Goal: Transaction & Acquisition: Book appointment/travel/reservation

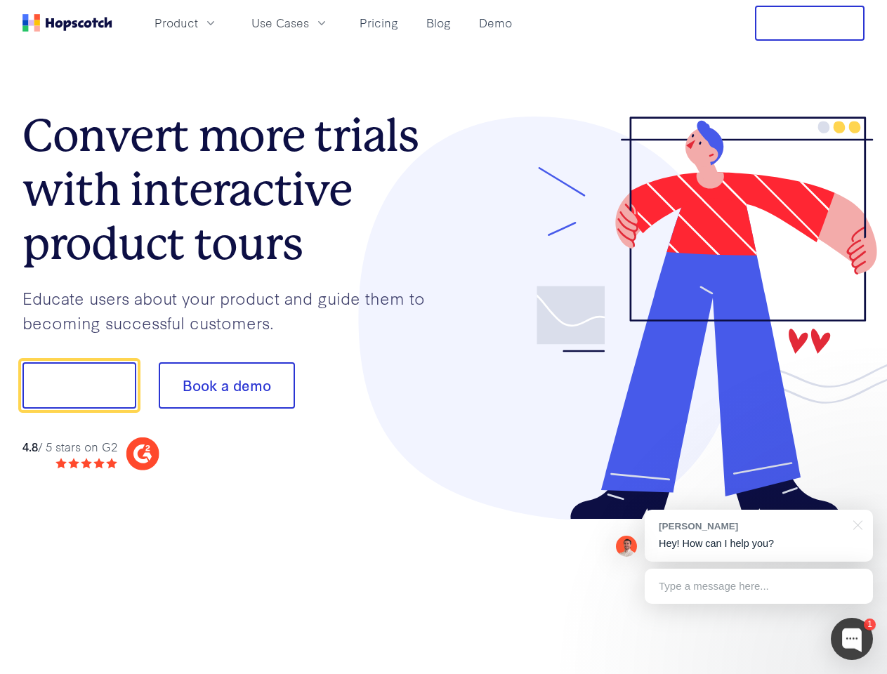
click at [444, 337] on div at bounding box center [655, 319] width 422 height 404
click at [198, 22] on span "Product" at bounding box center [177, 23] width 44 height 18
click at [309, 22] on span "Use Cases" at bounding box center [281, 23] width 58 height 18
click at [810, 23] on button "Free Trial" at bounding box center [810, 23] width 110 height 35
click at [79, 386] on button "Show me!" at bounding box center [79, 386] width 114 height 46
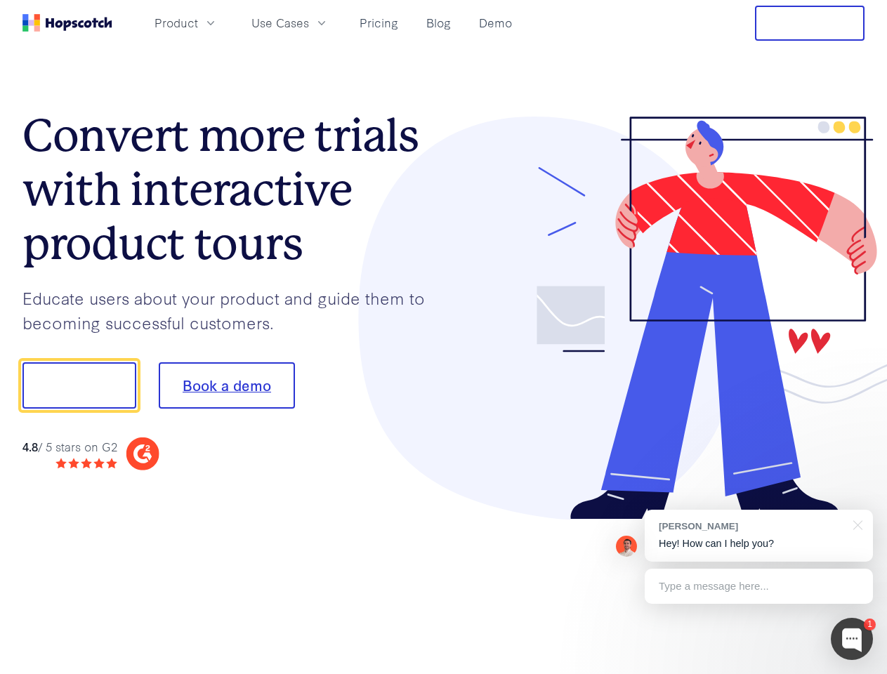
click at [226, 386] on button "Book a demo" at bounding box center [227, 386] width 136 height 46
click at [852, 639] on div at bounding box center [852, 639] width 42 height 42
click at [759, 536] on div "[PERSON_NAME] Hey! How can I help you?" at bounding box center [759, 536] width 228 height 52
click at [856, 524] on div at bounding box center [741, 384] width 263 height 469
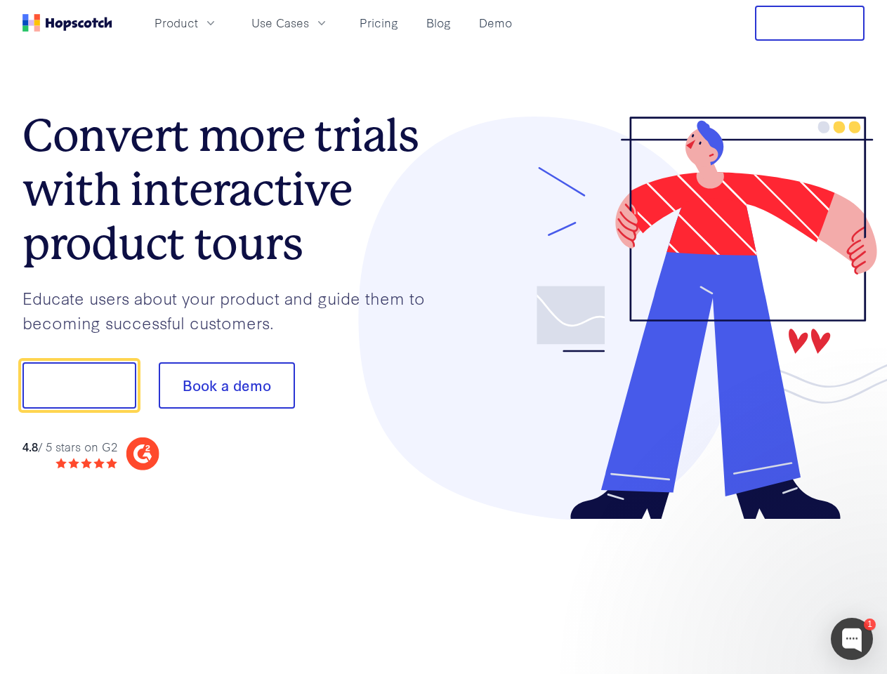
click at [759, 587] on div at bounding box center [741, 384] width 263 height 469
